Goal: Information Seeking & Learning: Learn about a topic

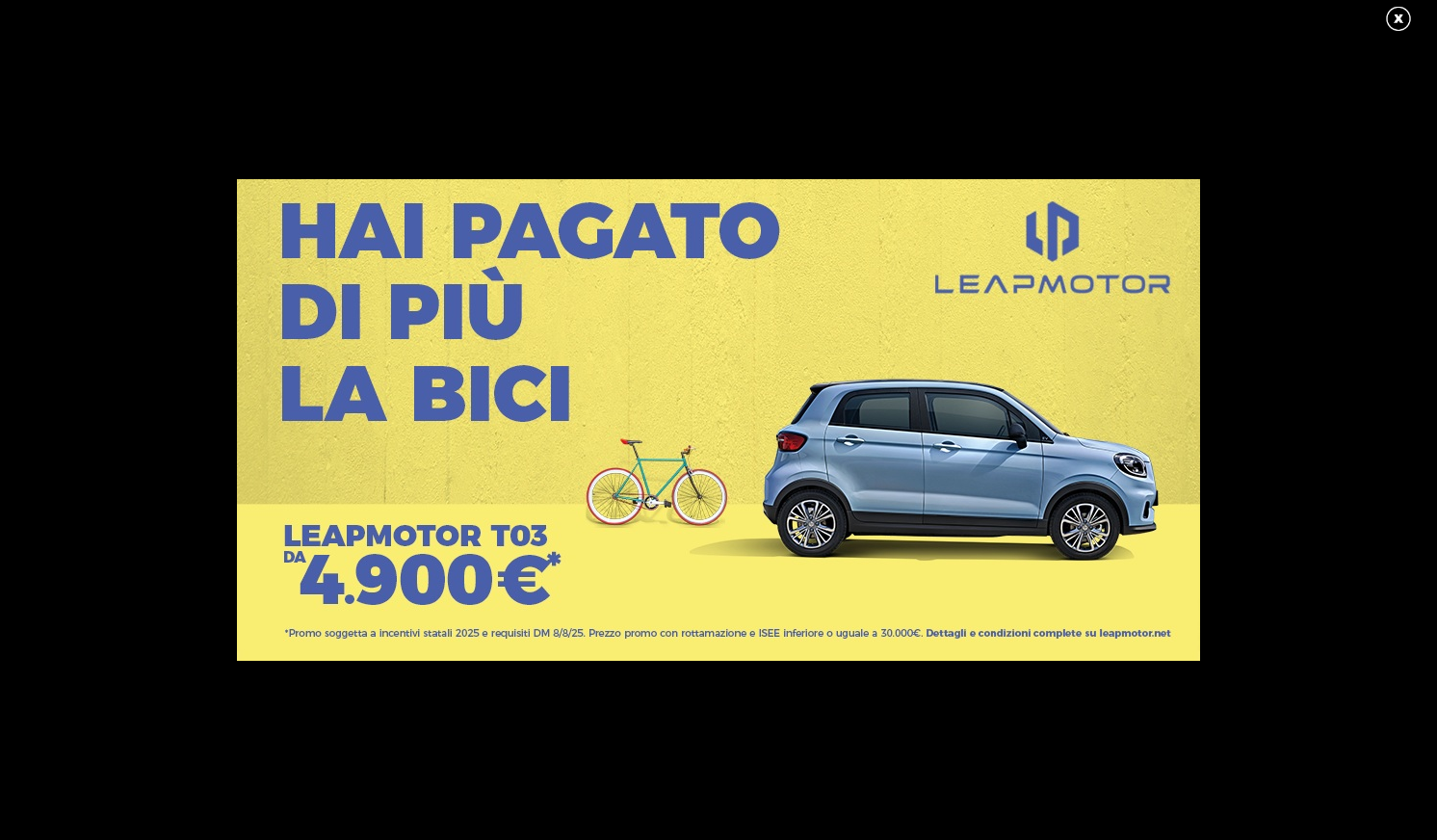
click at [1400, 19] on link at bounding box center [1407, 19] width 48 height 29
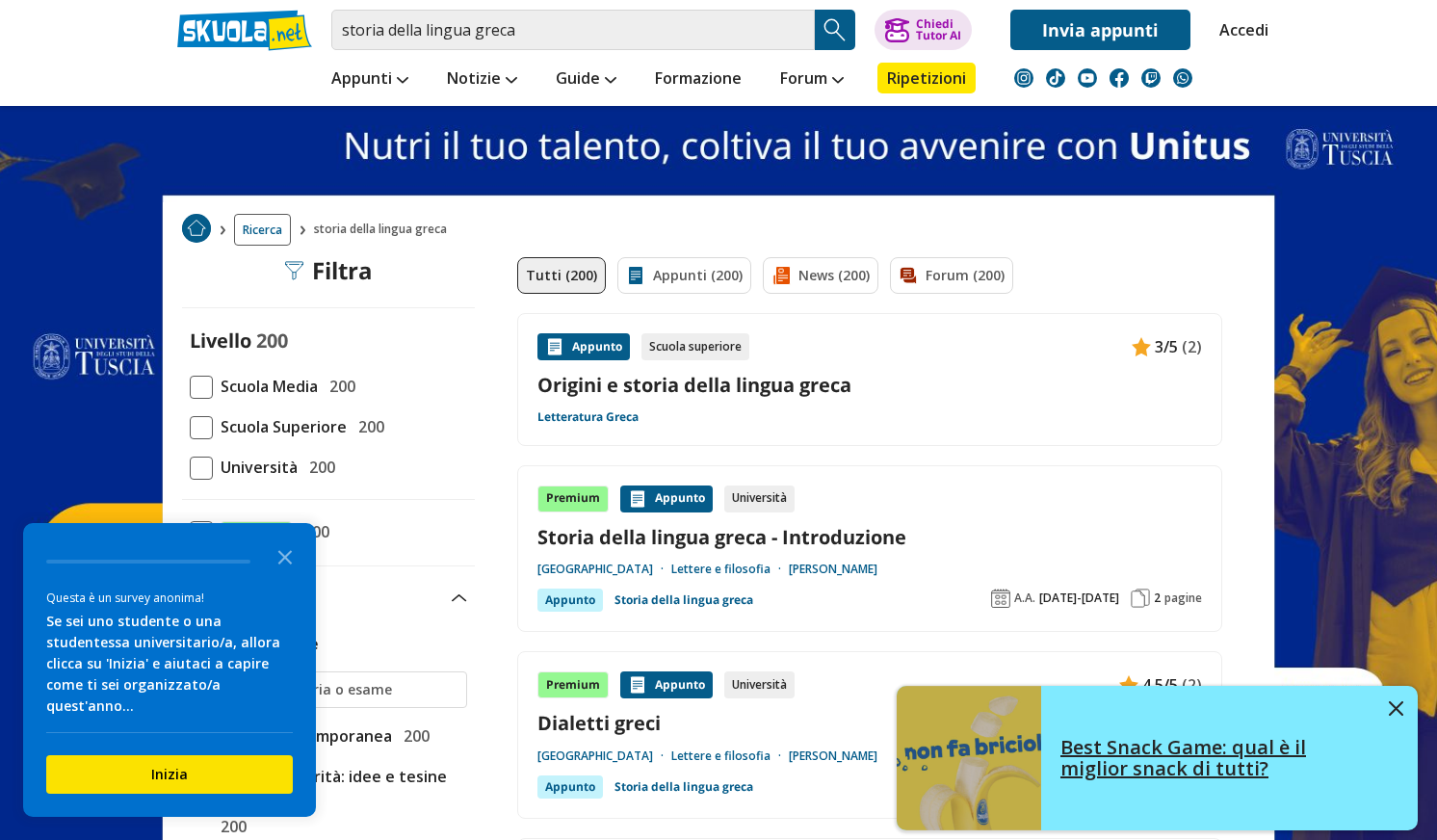
click at [1396, 706] on img at bounding box center [1395, 707] width 15 height 15
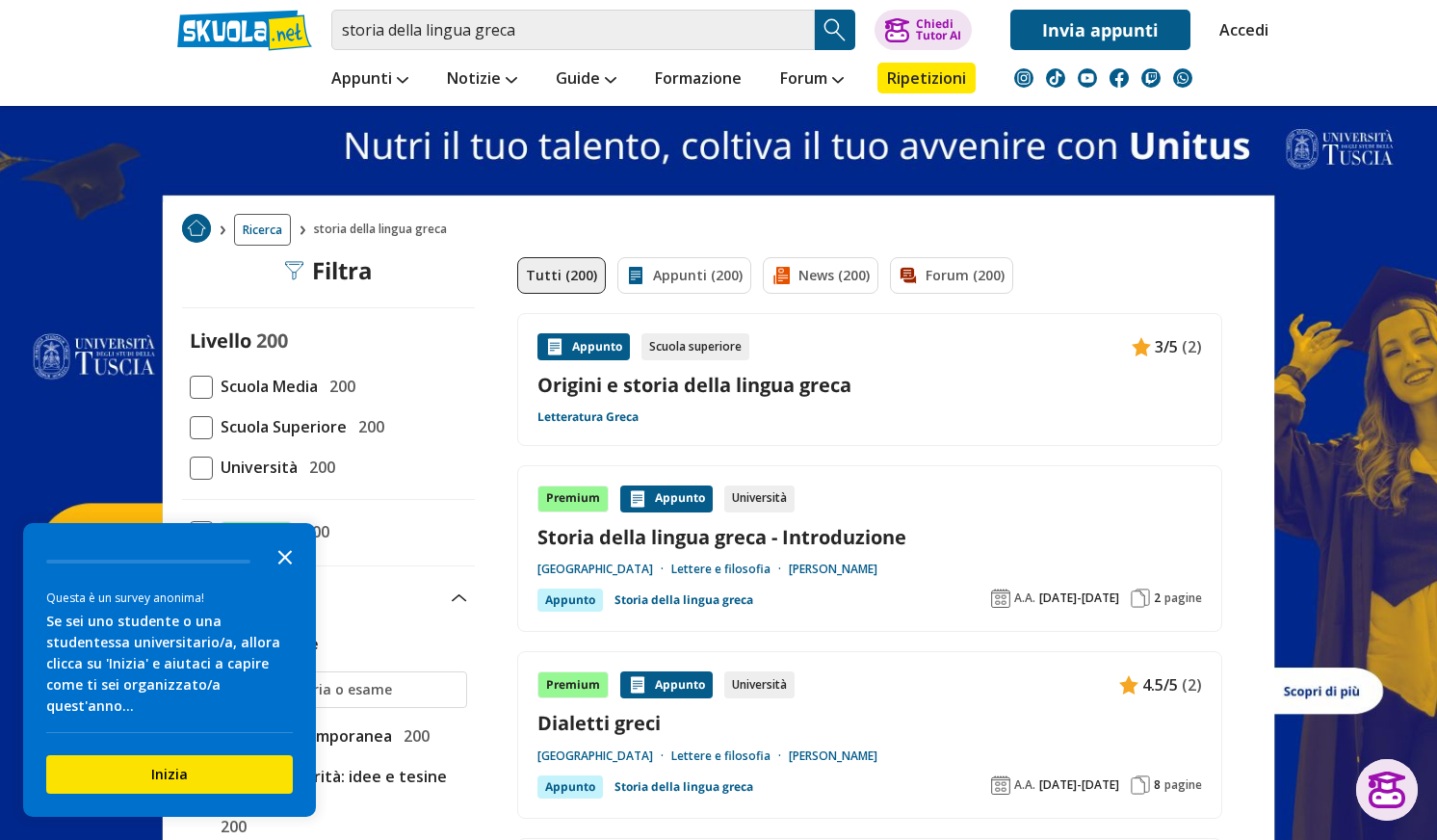
click at [284, 552] on icon "Close the survey" at bounding box center [285, 555] width 39 height 39
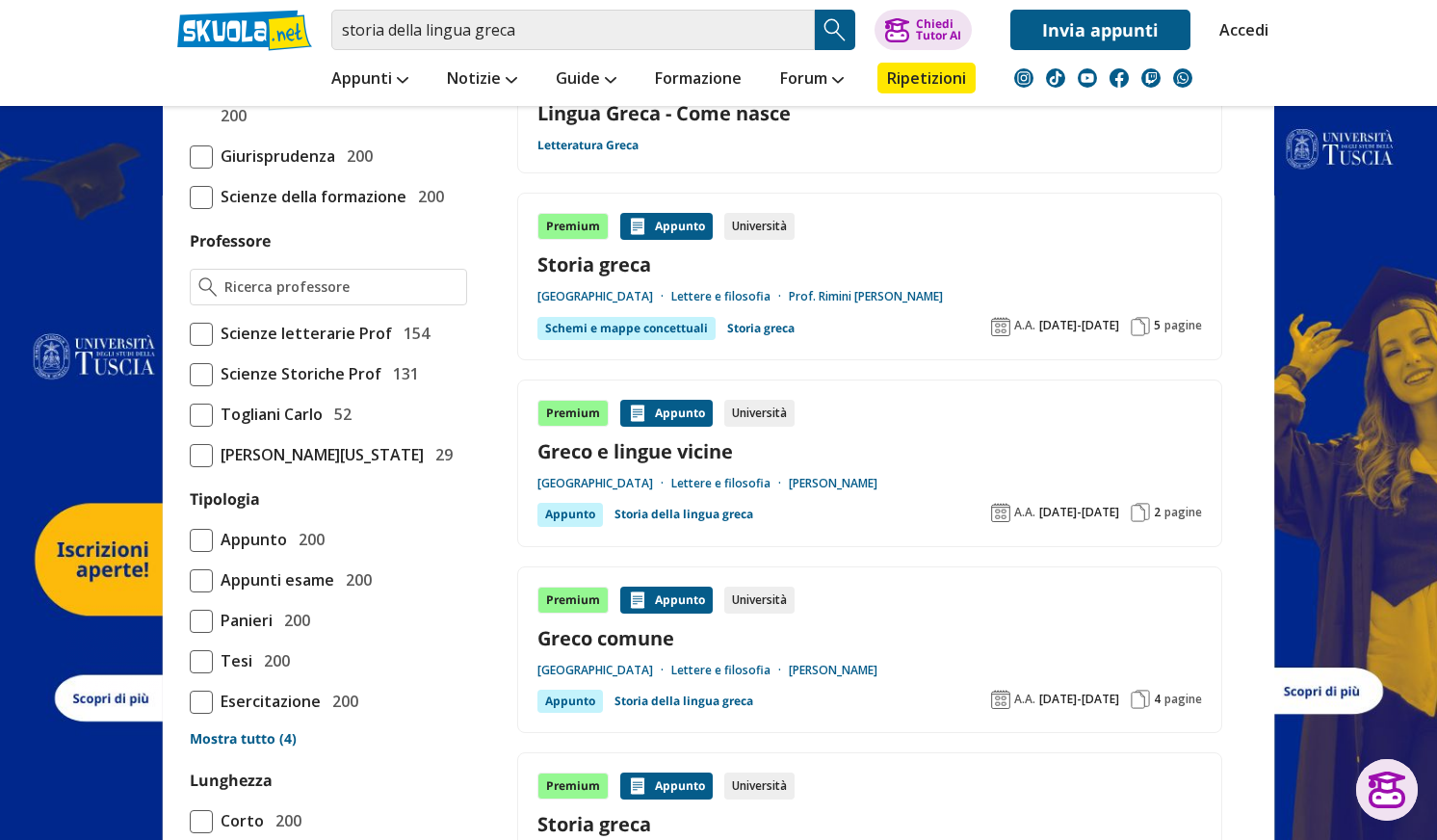
scroll to position [674, 0]
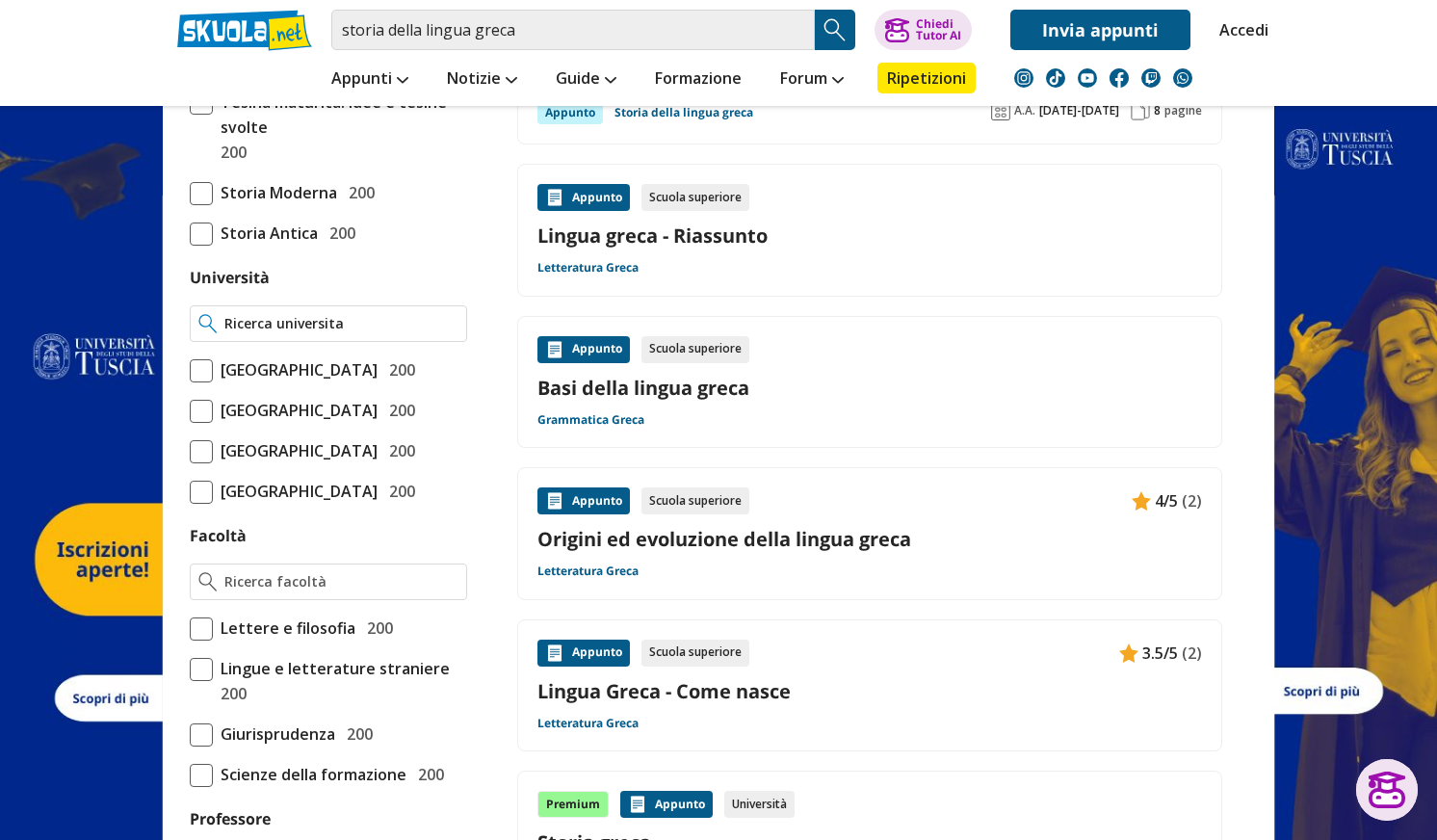
click at [338, 315] on input "Università" at bounding box center [341, 323] width 234 height 19
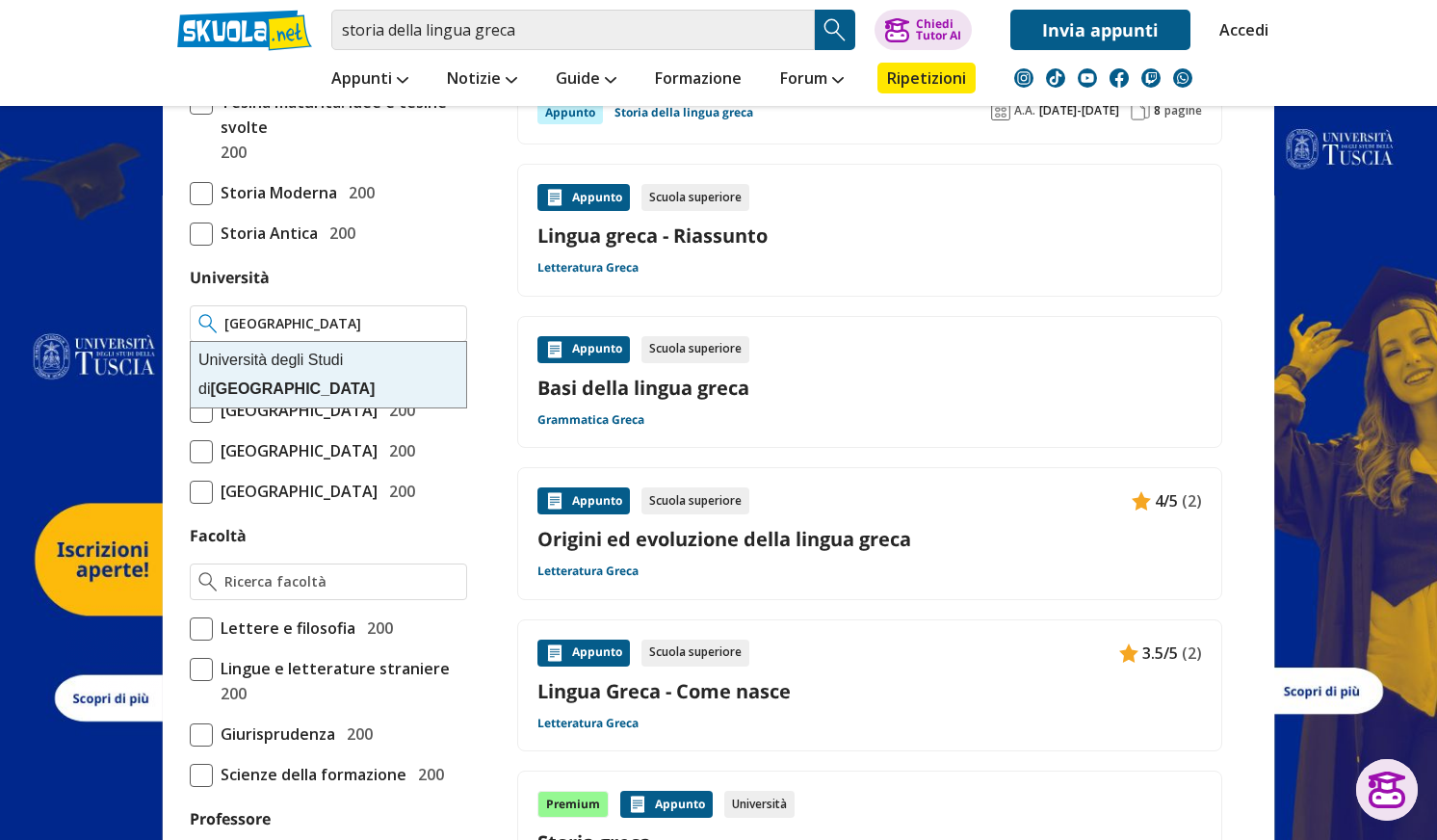
click at [352, 358] on div "[GEOGRAPHIC_DATA]" at bounding box center [329, 374] width 275 height 65
type input "[GEOGRAPHIC_DATA]"
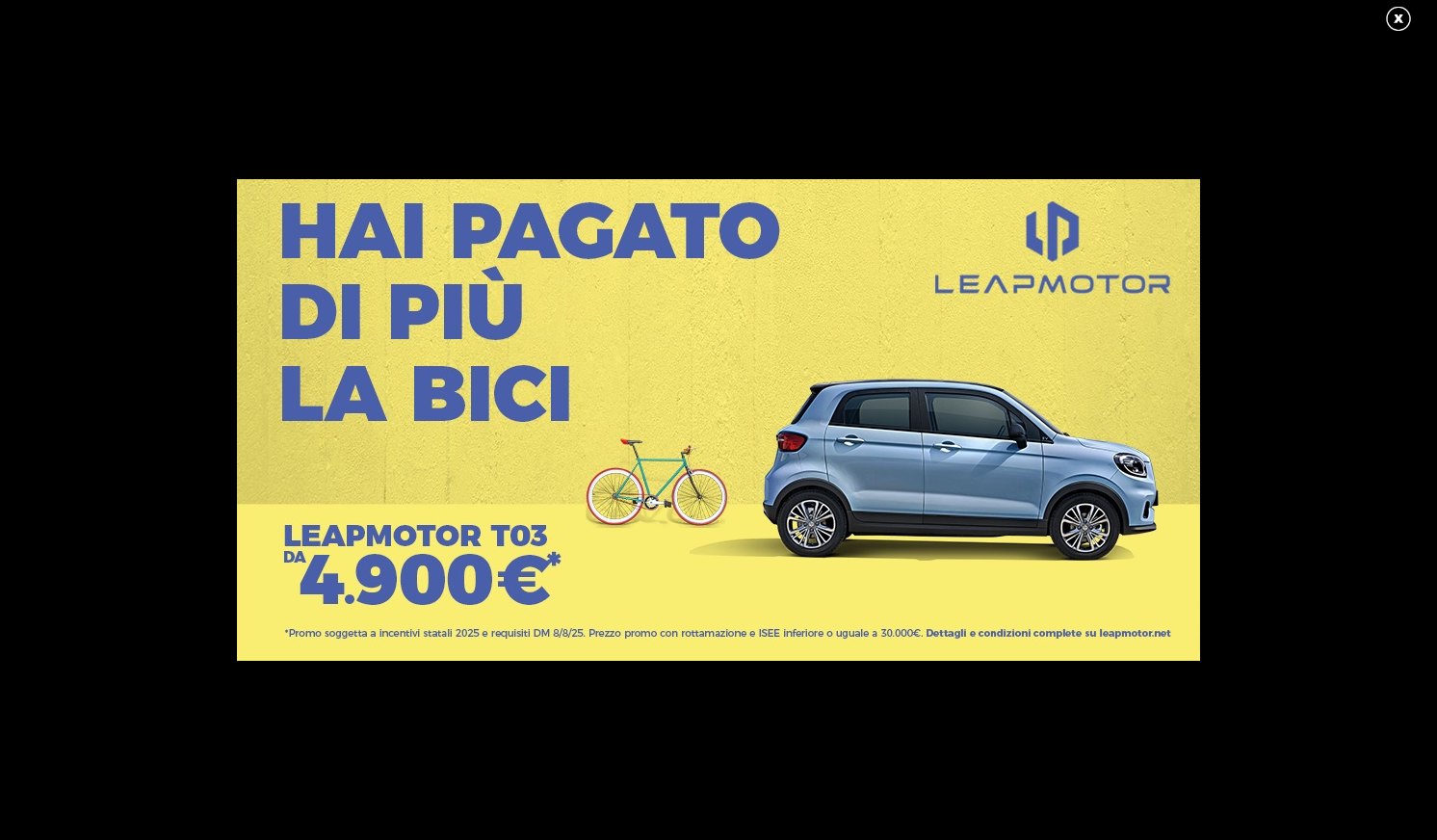
click at [1391, 15] on link at bounding box center [1407, 19] width 48 height 29
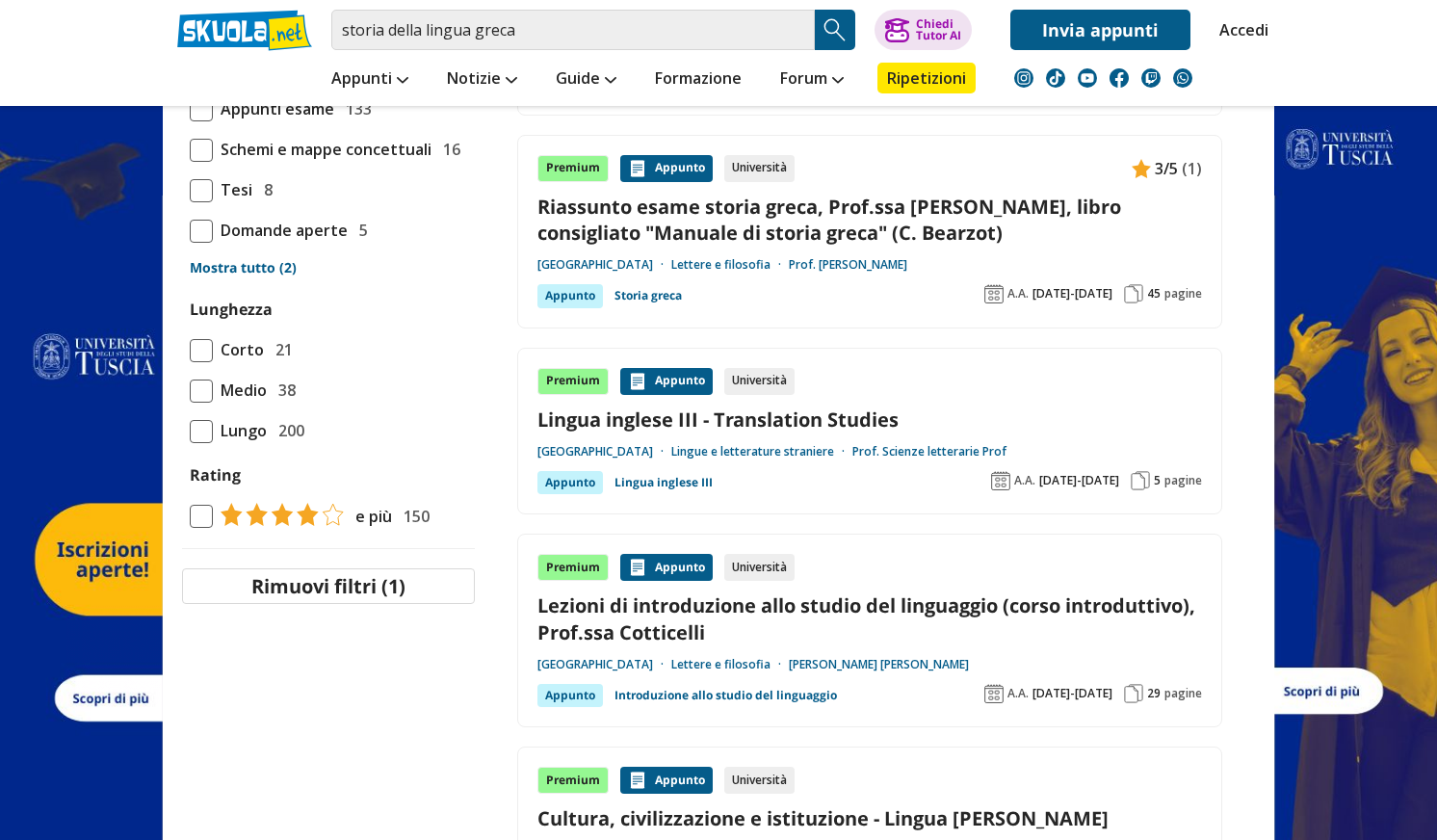
scroll to position [1733, 0]
